Goal: Information Seeking & Learning: Learn about a topic

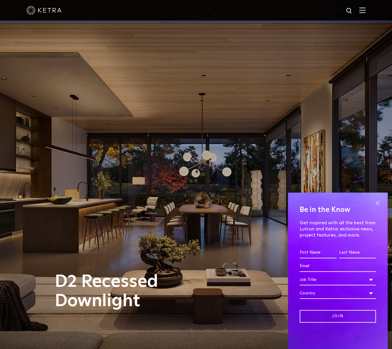
click at [379, 203] on span at bounding box center [377, 202] width 9 height 9
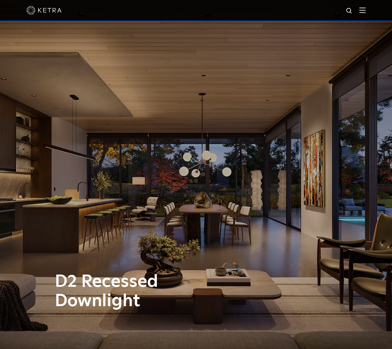
click at [366, 9] on img at bounding box center [363, 10] width 6 height 6
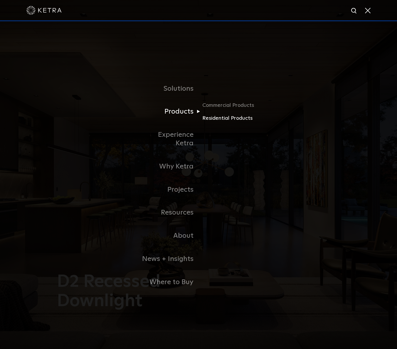
click at [220, 122] on link "Residential Products" at bounding box center [230, 118] width 56 height 9
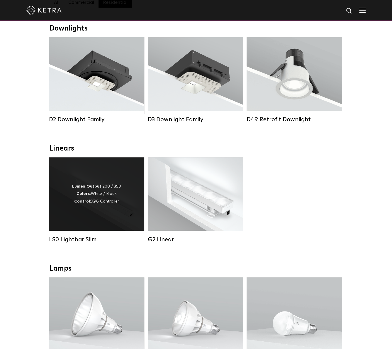
scroll to position [59, 0]
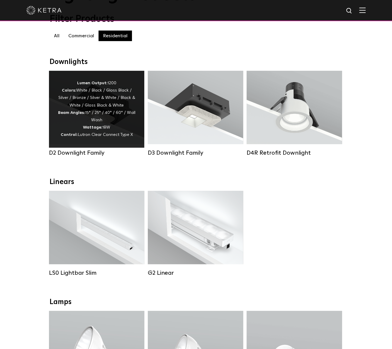
click at [86, 122] on div "Lumen Output: 1200 Colors: White / Black / Gloss Black / Silver / Bronze / Silv…" at bounding box center [97, 109] width 78 height 59
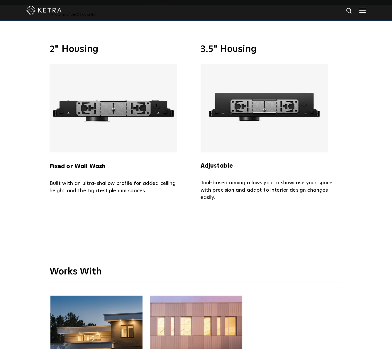
scroll to position [1497, 0]
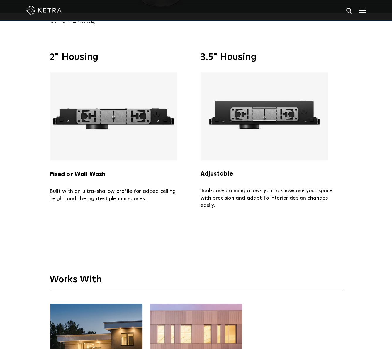
click at [33, 341] on div "Works With Residential- HomeWorks Commercial- Athena" at bounding box center [196, 332] width 392 height 193
